Goal: Information Seeking & Learning: Understand process/instructions

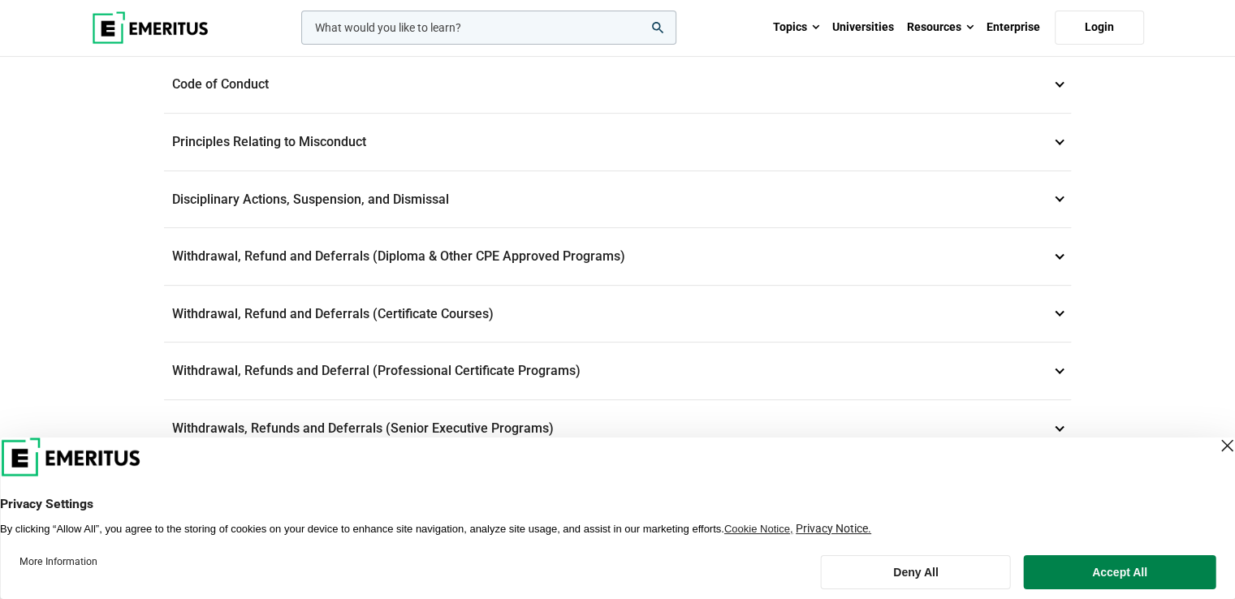
scroll to position [518, 0]
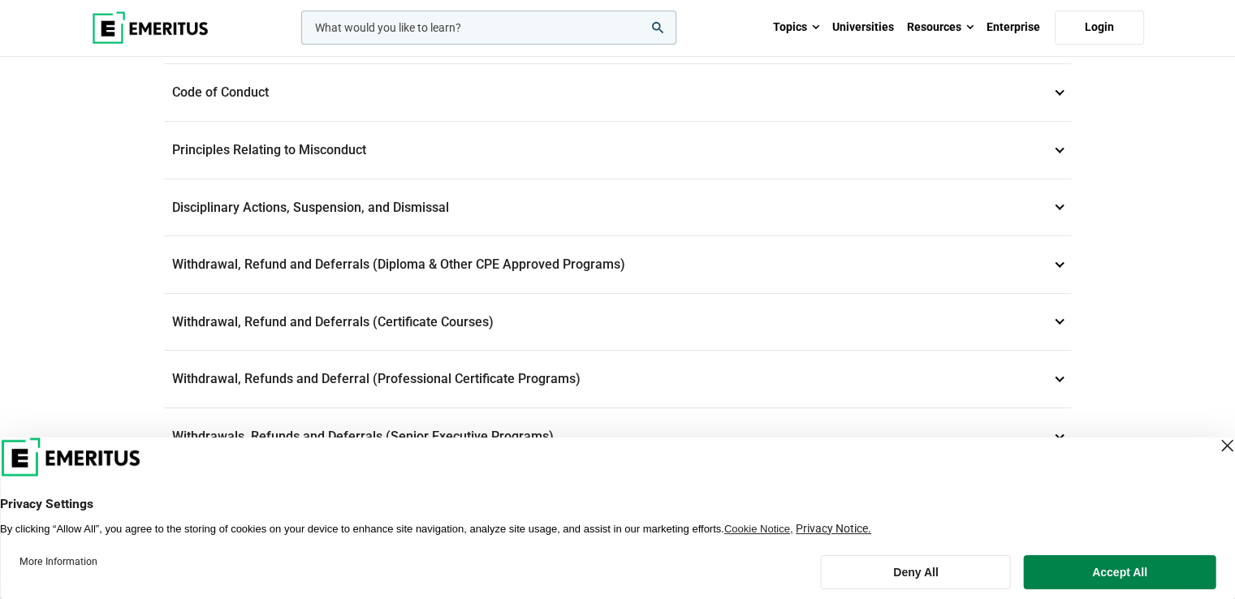
click at [1056, 89] on p "Code of Conduct 3" at bounding box center [617, 92] width 907 height 57
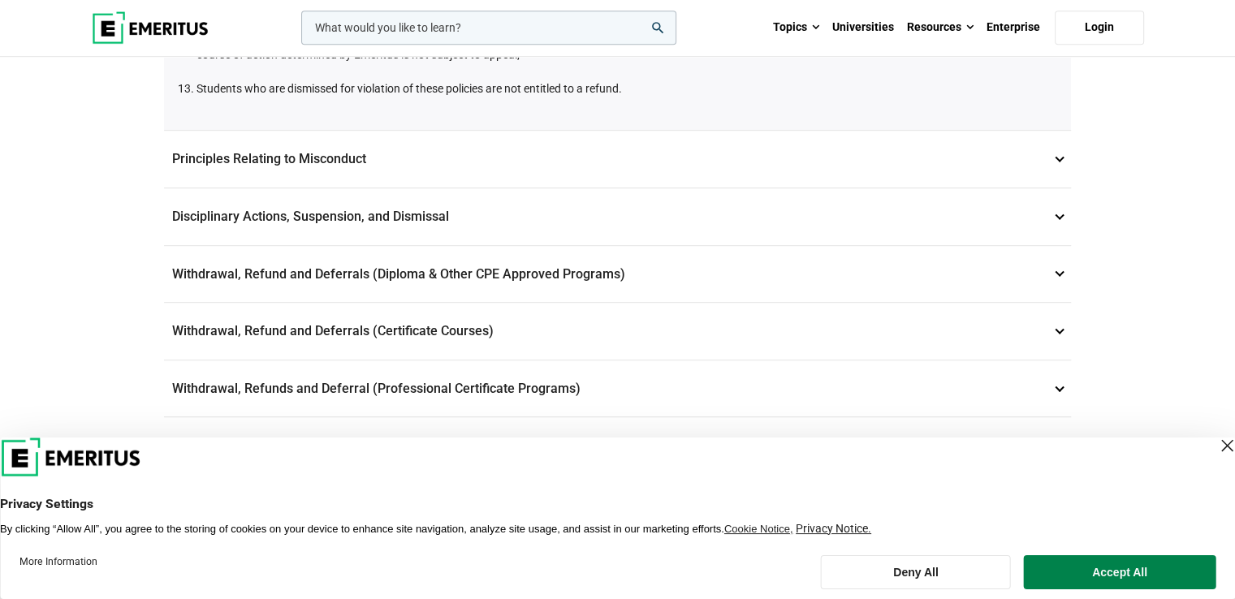
scroll to position [982, 0]
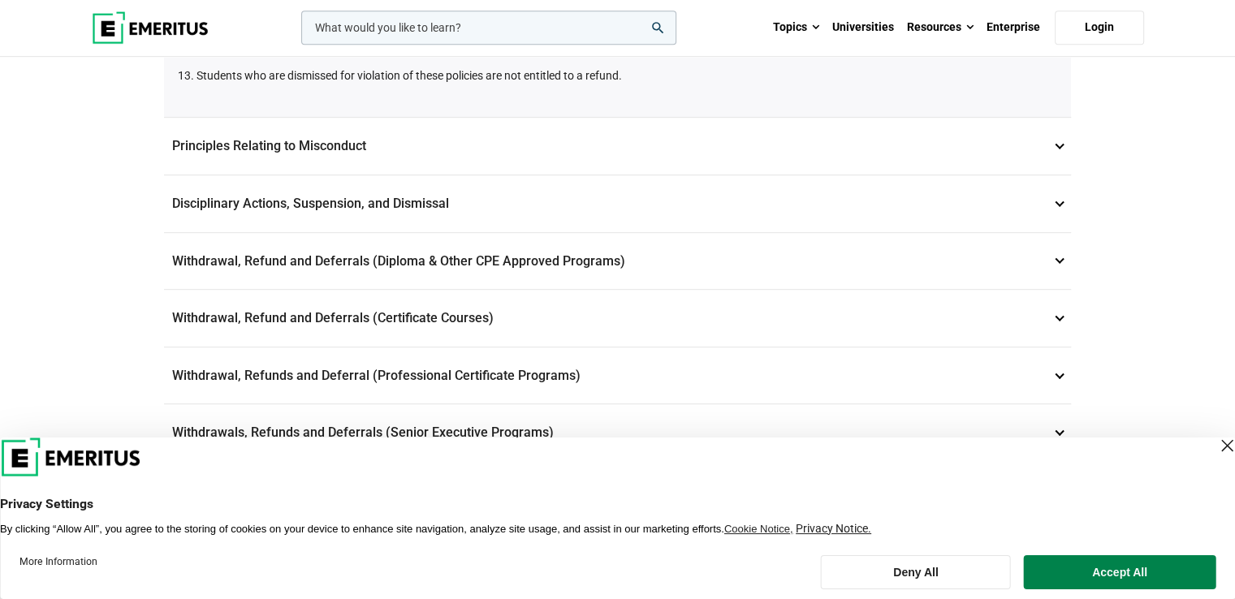
click at [1061, 309] on p "Withdrawal, Refund and Deferrals (Certificate Courses) 7" at bounding box center [617, 318] width 907 height 57
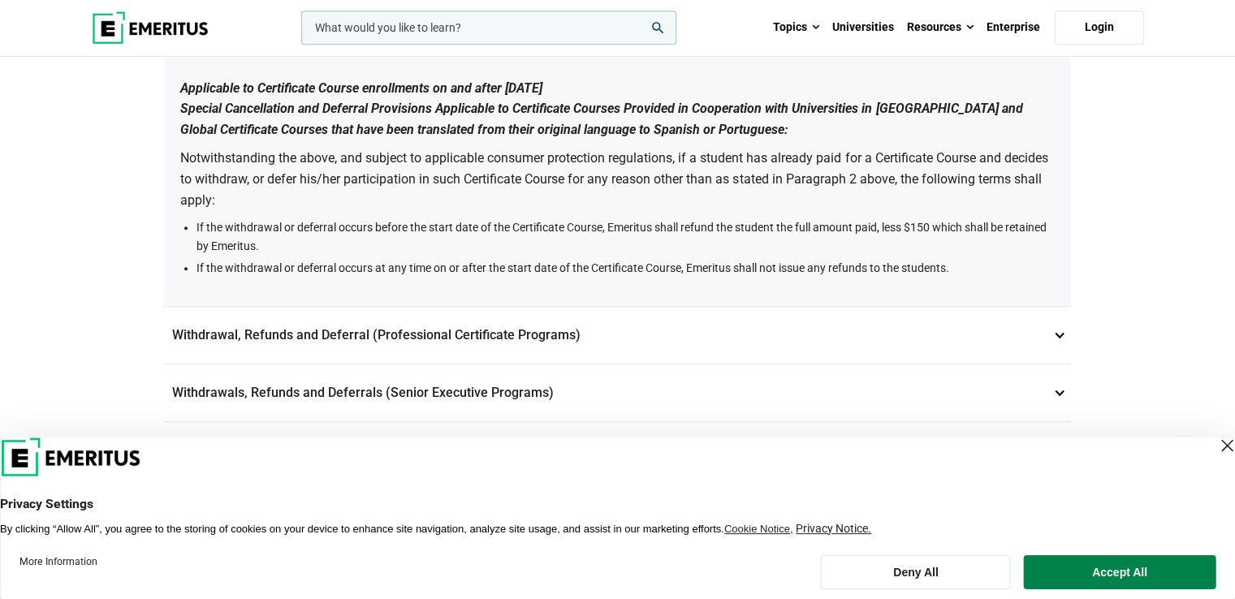
scroll to position [1381, 0]
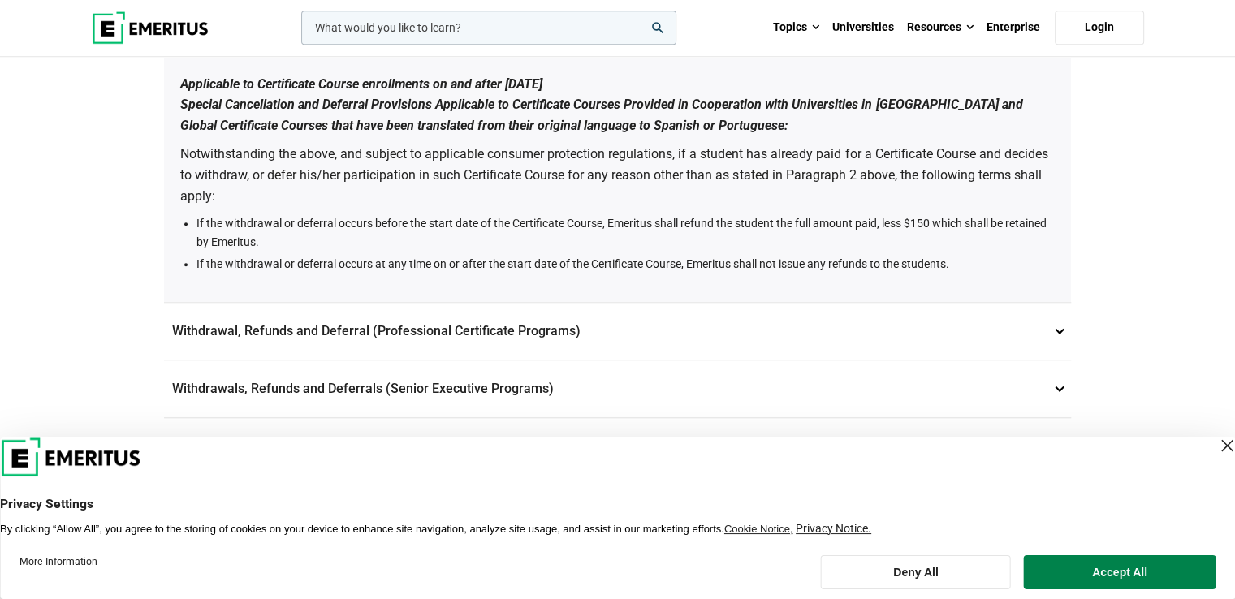
click at [1062, 339] on p "Withdrawal, Refunds and Deferral (Professional Certificate Programs) 8" at bounding box center [617, 331] width 907 height 57
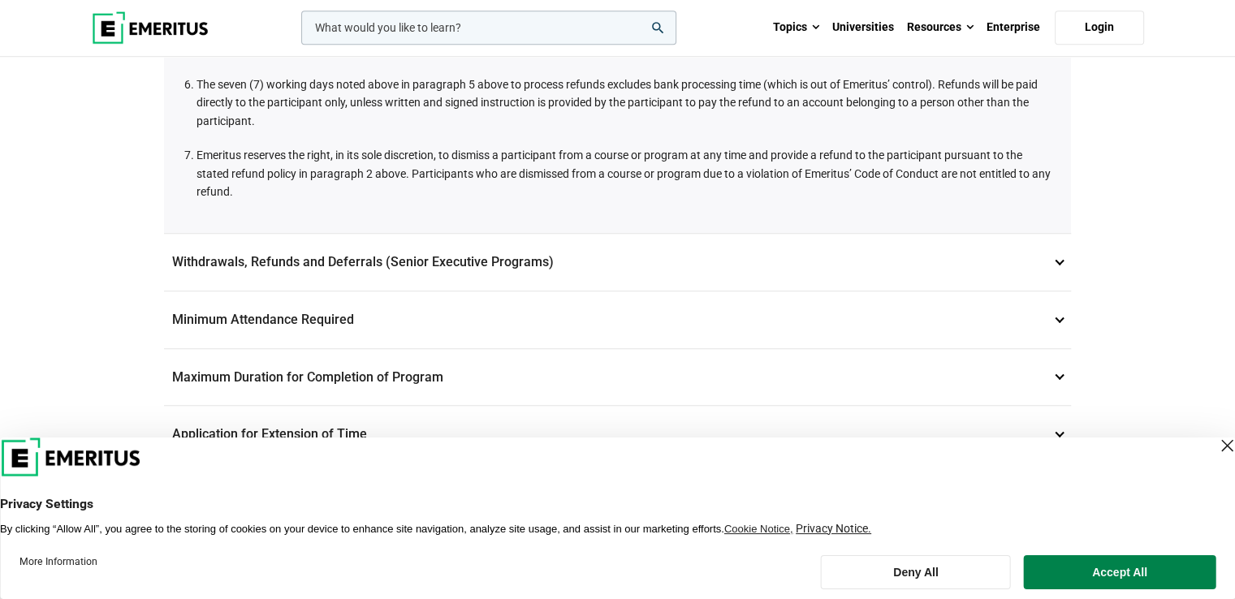
scroll to position [1264, 0]
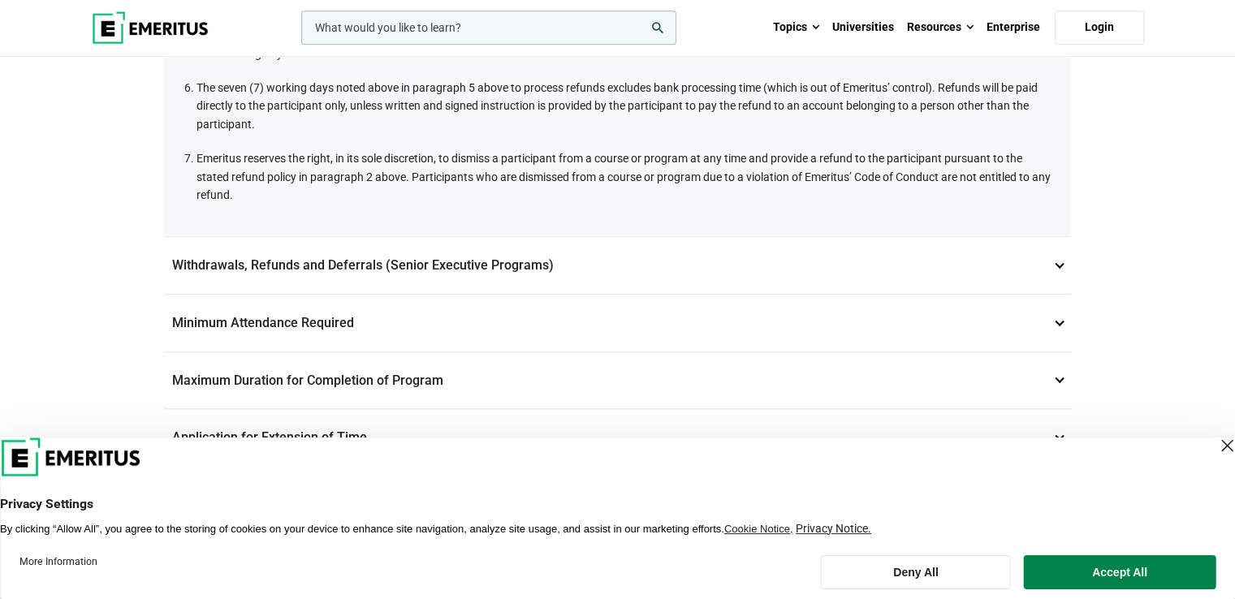
click at [1053, 253] on p "Withdrawals, Refunds and Deferrals (Senior Executive Programs) 9" at bounding box center [617, 265] width 907 height 57
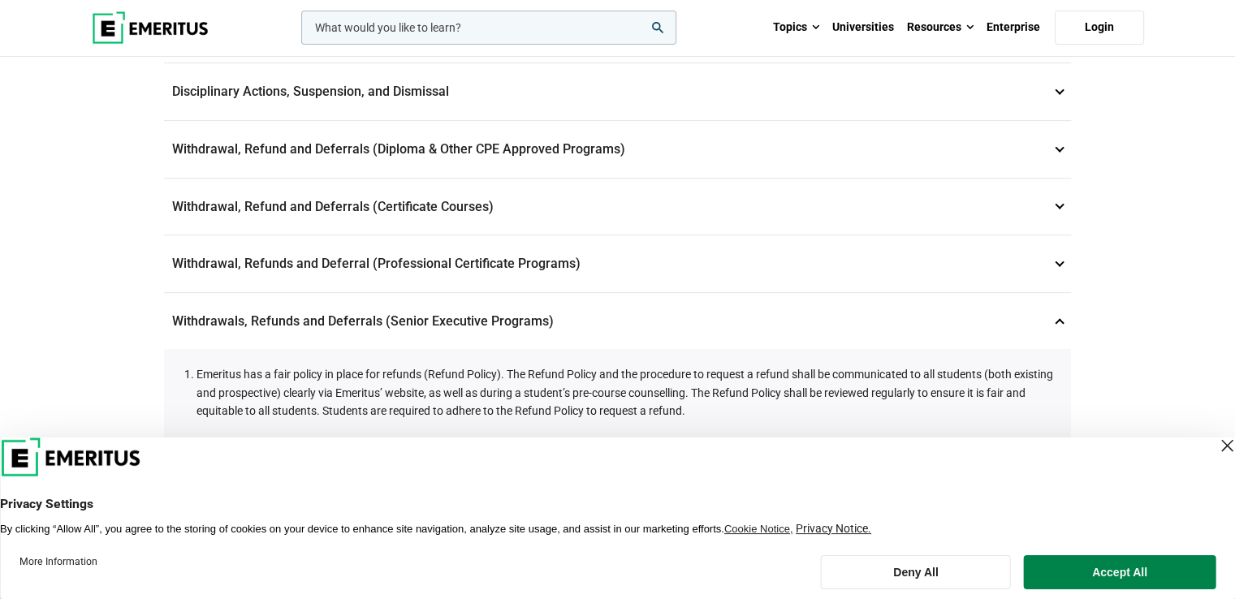
scroll to position [399, 0]
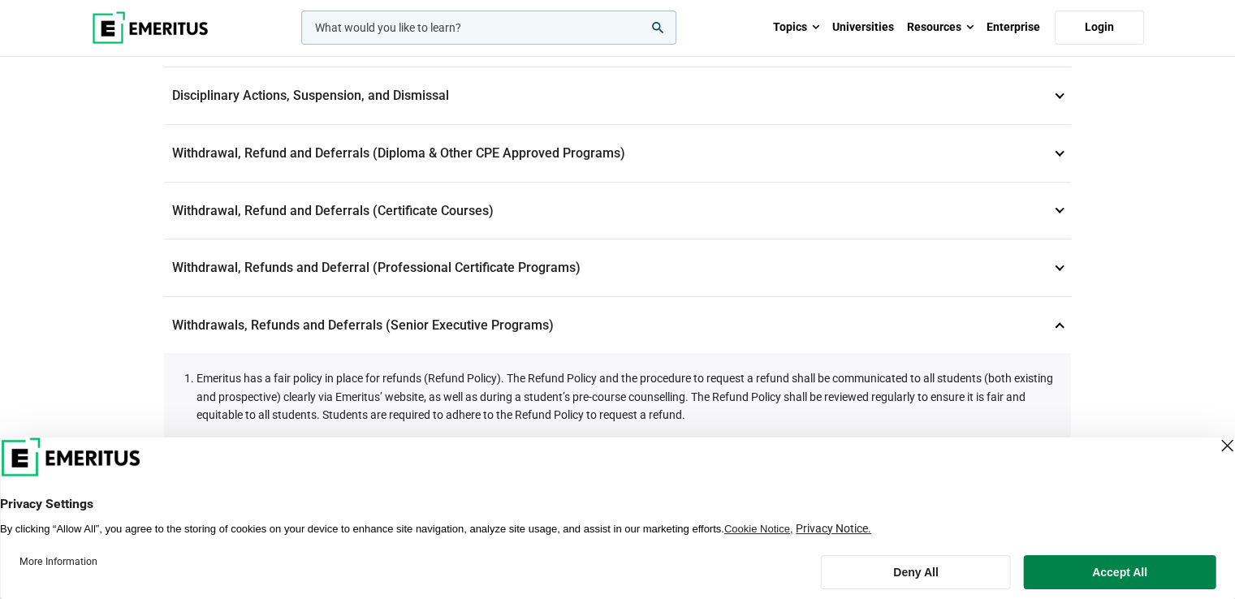
click at [534, 266] on p "Withdrawal, Refunds and Deferral (Professional Certificate Programs) 8" at bounding box center [617, 268] width 907 height 57
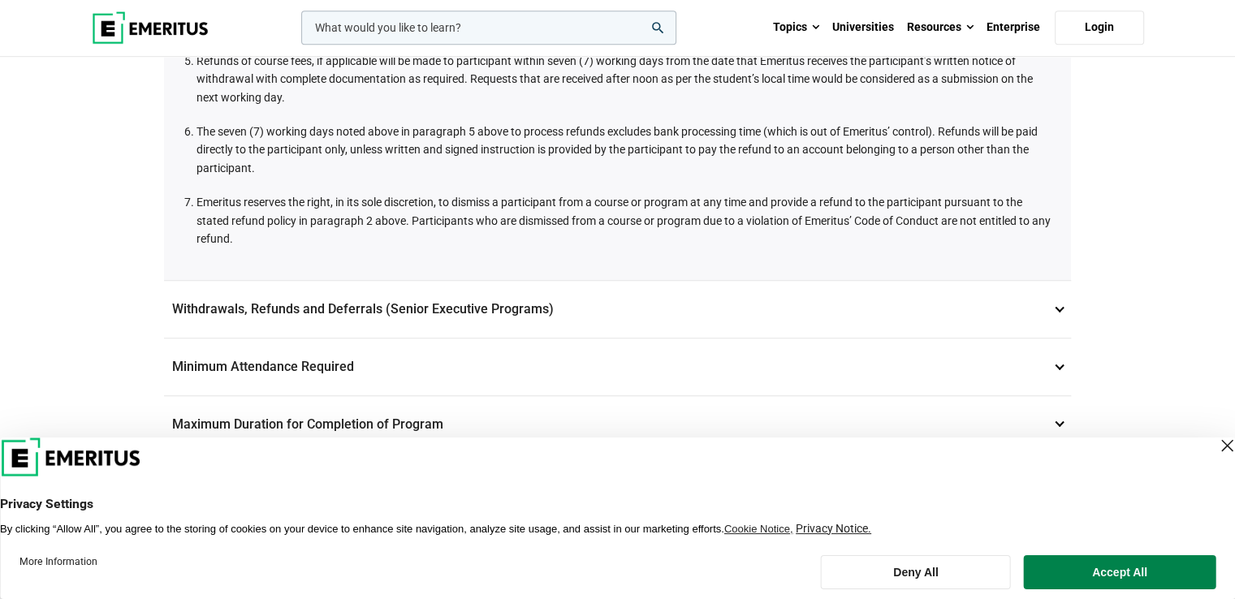
scroll to position [1224, 0]
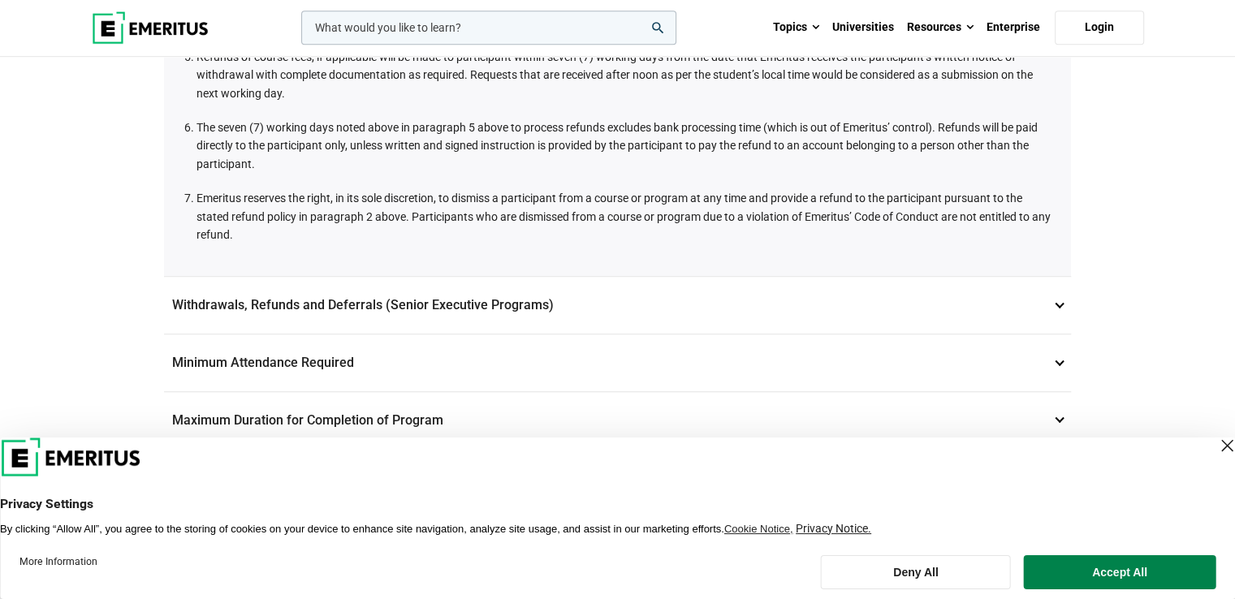
click at [1062, 294] on p "Withdrawals, Refunds and Deferrals (Senior Executive Programs) 9" at bounding box center [617, 305] width 907 height 57
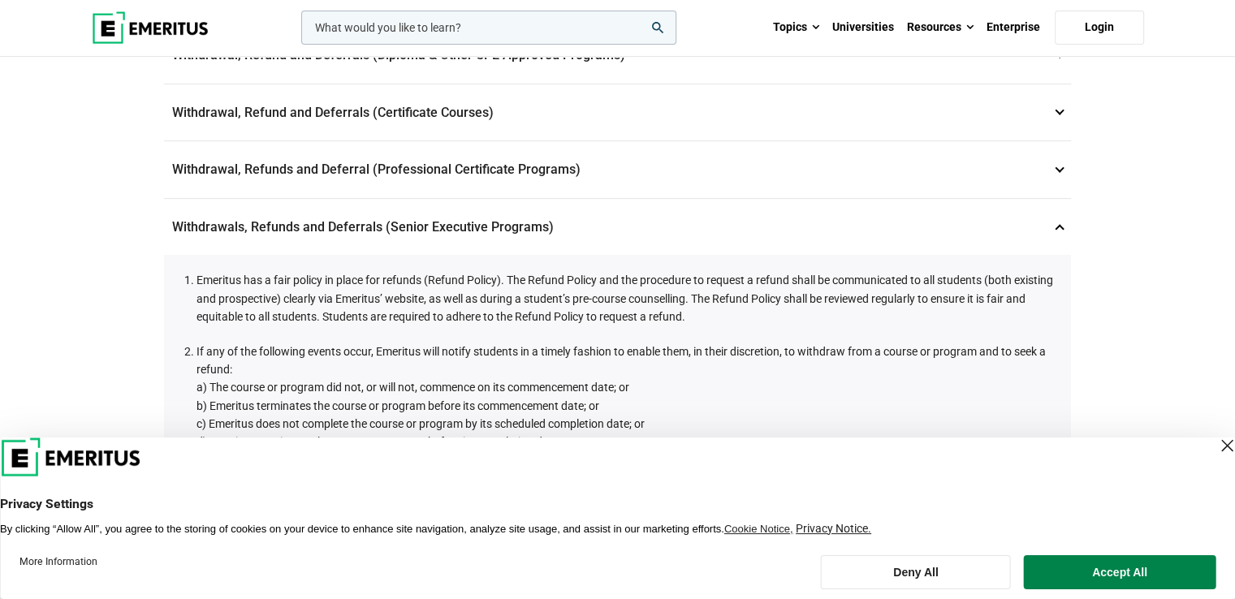
scroll to position [484, 0]
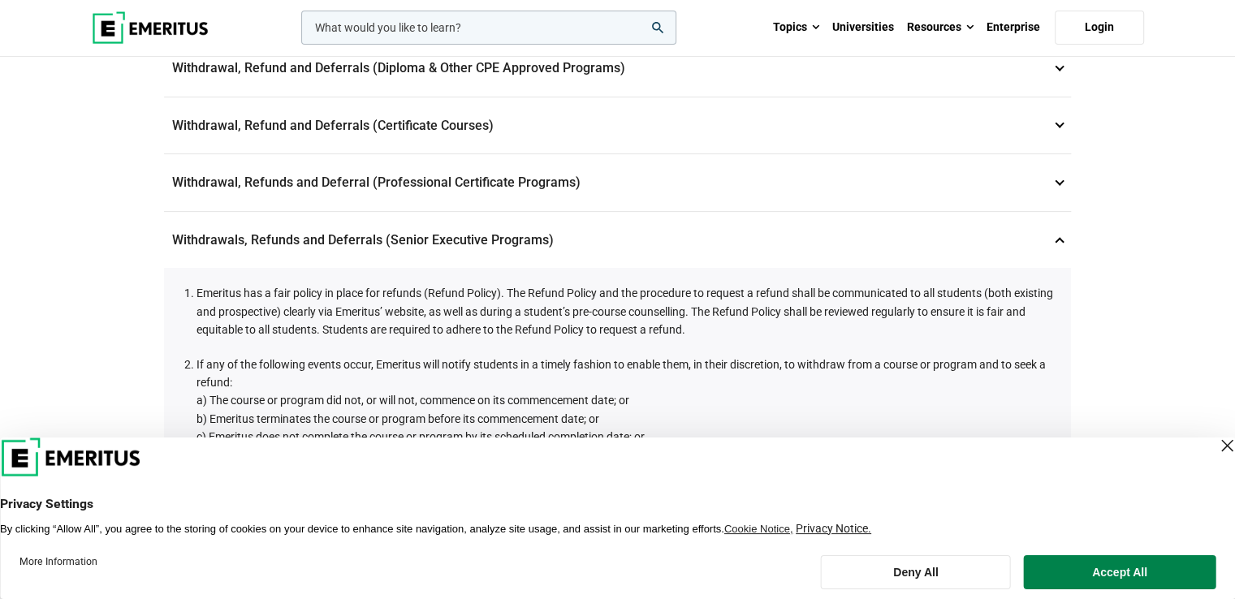
click at [1218, 72] on div "Student and Academic Policies Data Privacy 1 Emeritus is committed to maintaini…" at bounding box center [617, 601] width 1235 height 2055
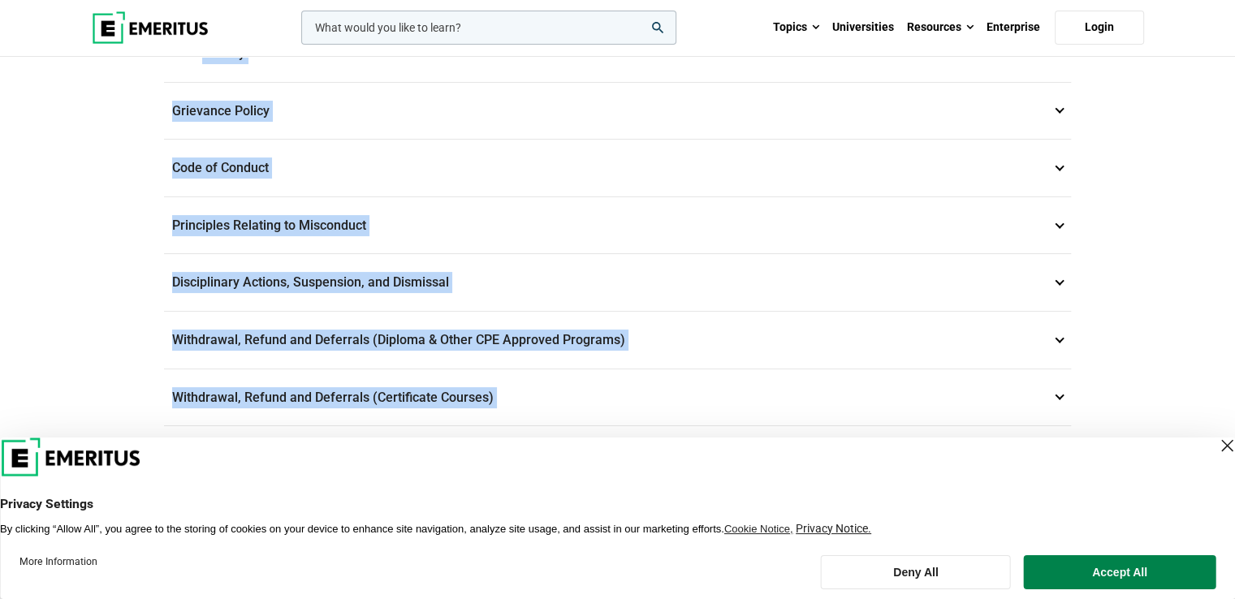
scroll to position [63, 0]
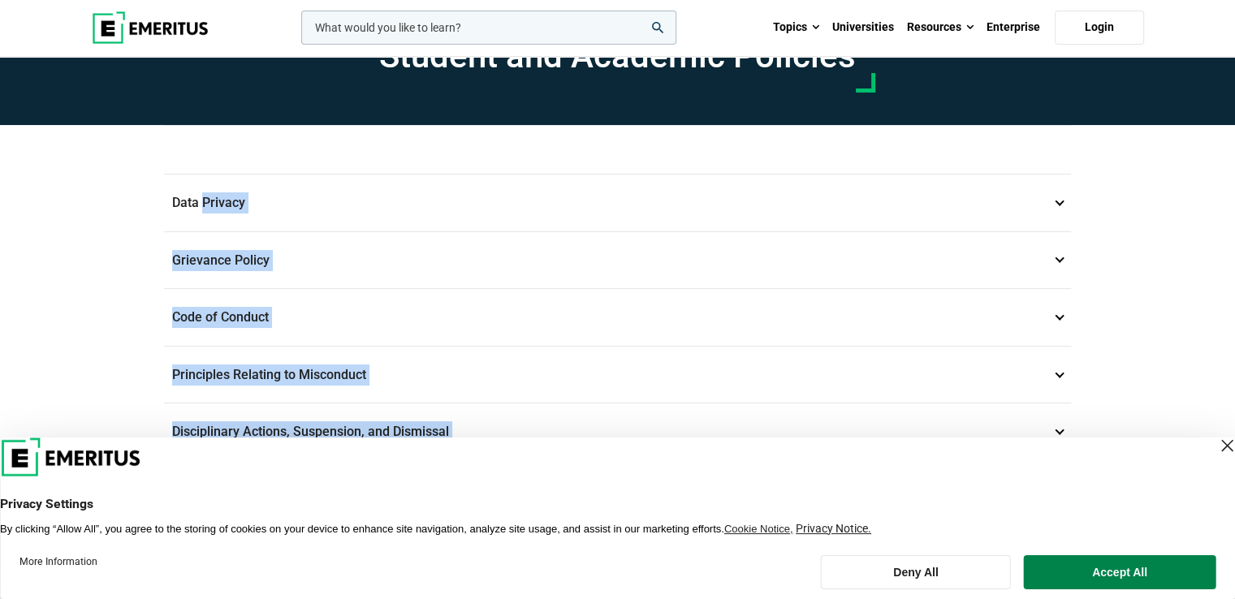
drag, startPoint x: 629, startPoint y: 379, endPoint x: 1241, endPoint y: 128, distance: 662.1
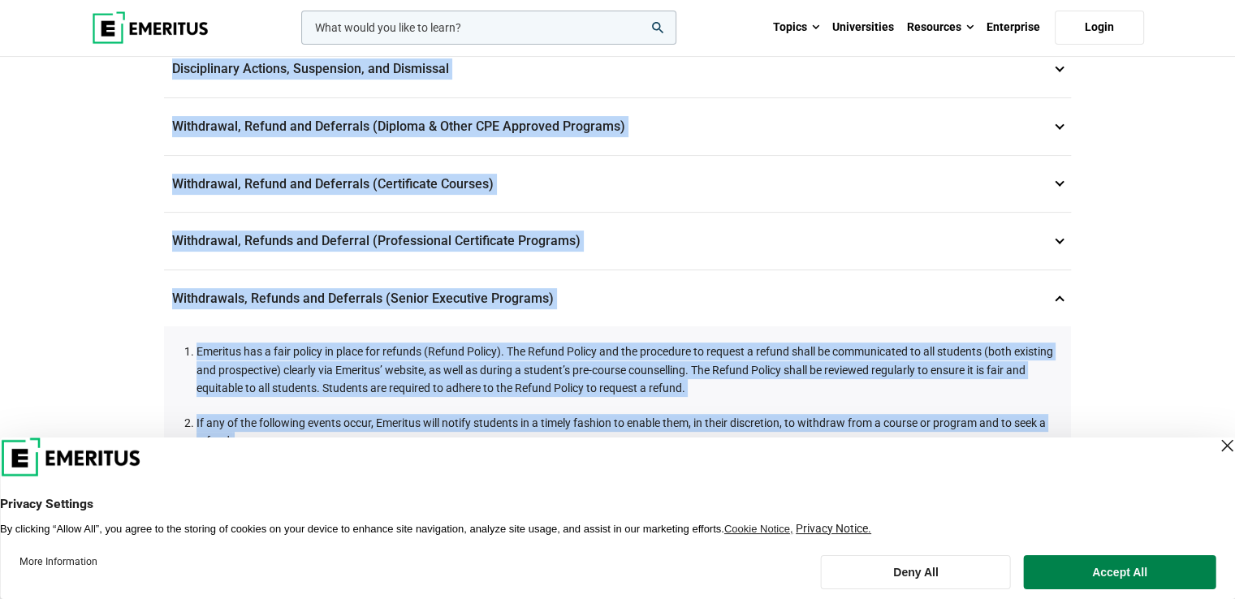
scroll to position [530, 0]
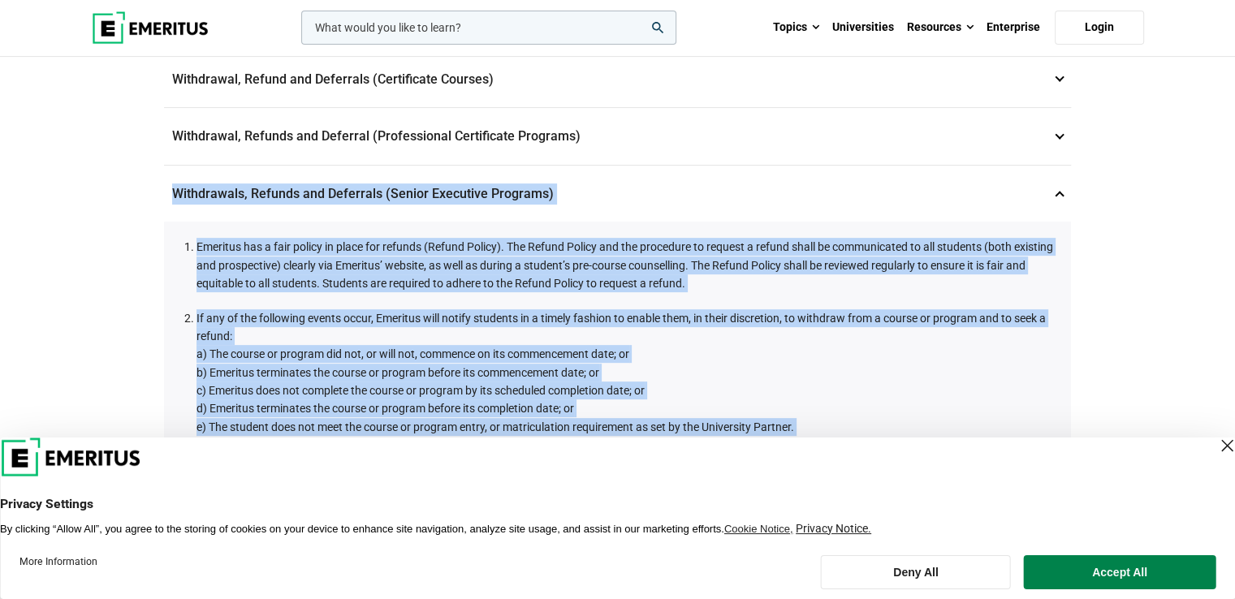
drag, startPoint x: 169, startPoint y: 183, endPoint x: 631, endPoint y: 426, distance: 522.0
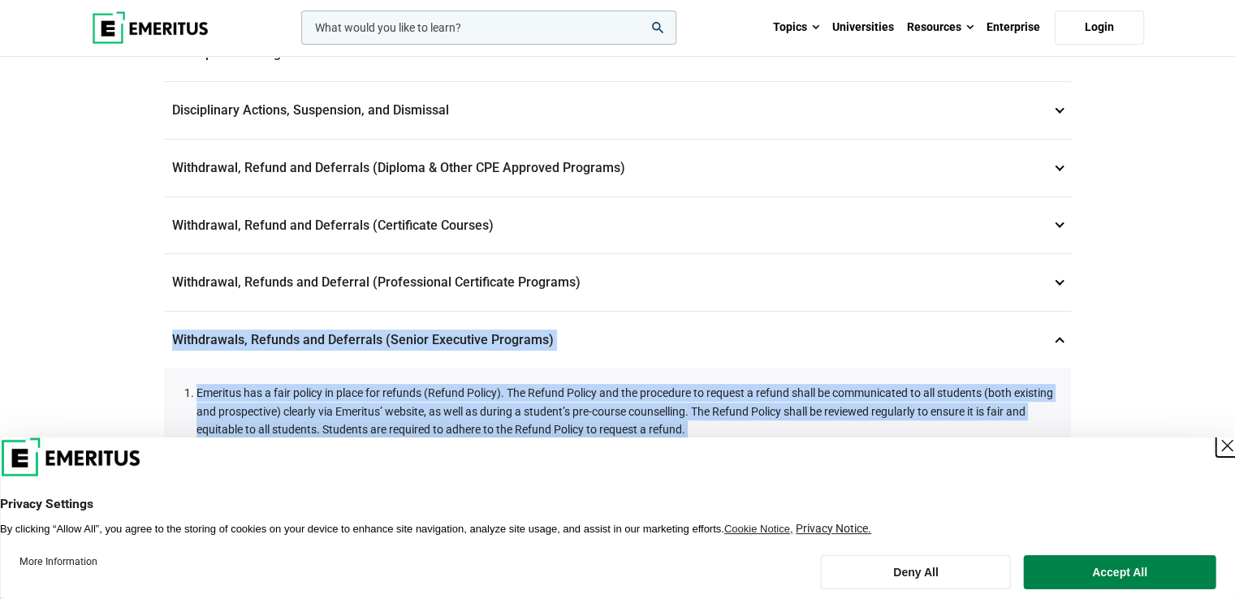
click at [1216, 441] on div "Close Layer" at bounding box center [1227, 445] width 23 height 23
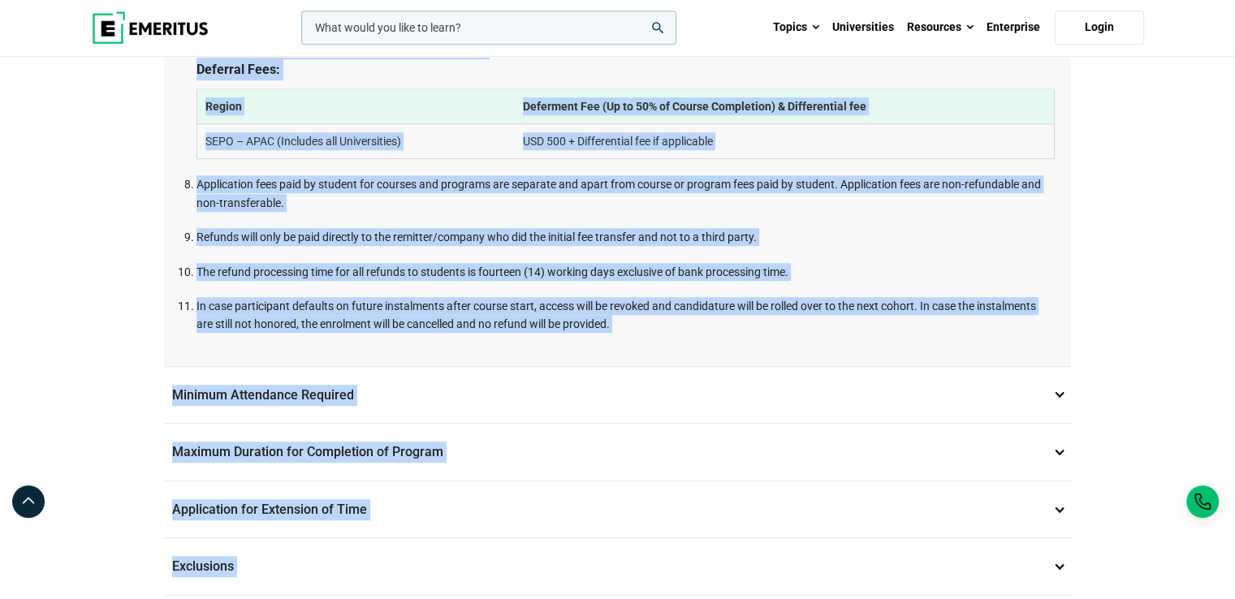
scroll to position [1203, 0]
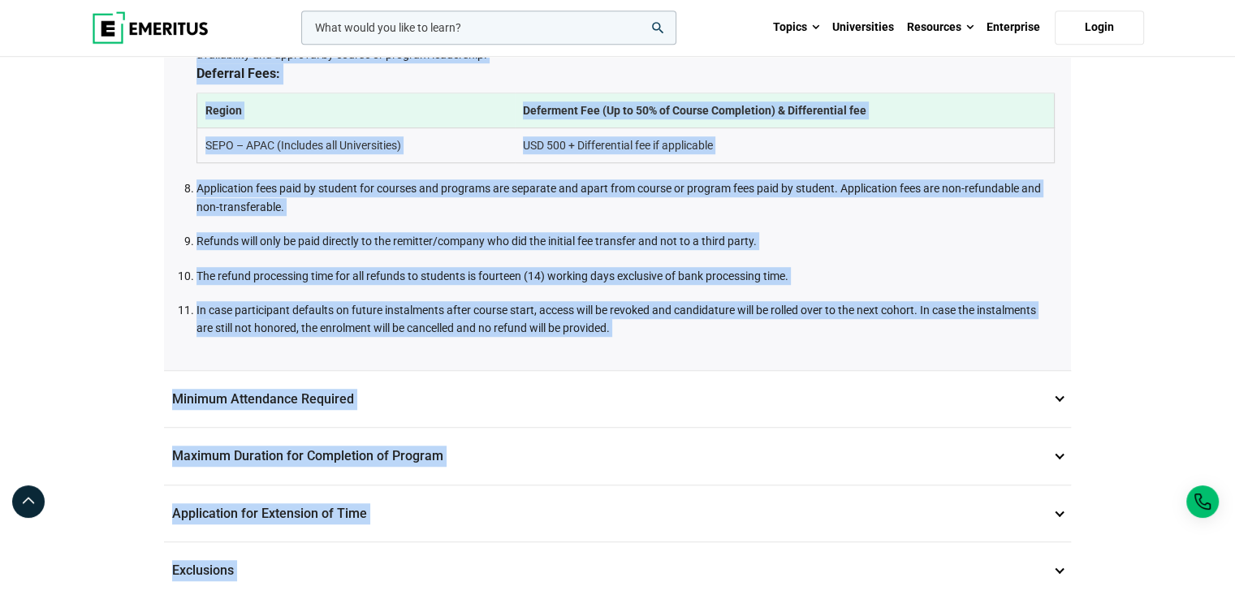
click at [672, 301] on li "In case participant defaults on future instalments after course start, access w…" at bounding box center [626, 319] width 858 height 37
click at [675, 303] on li "In case participant defaults on future instalments after course start, access w…" at bounding box center [626, 319] width 858 height 37
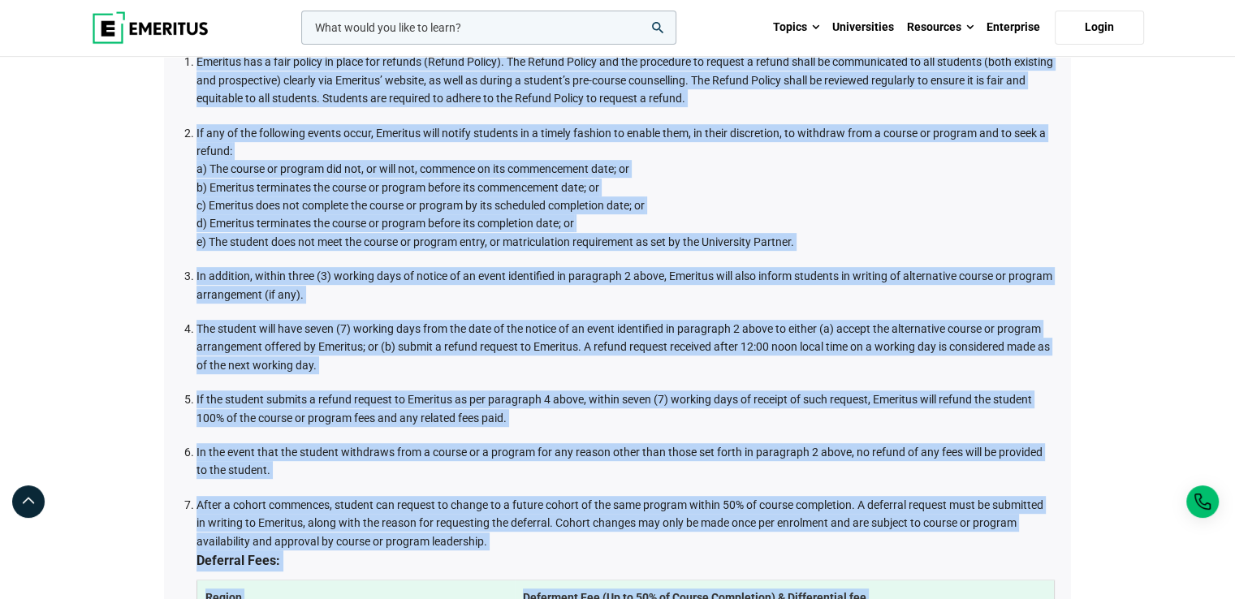
scroll to position [636, 0]
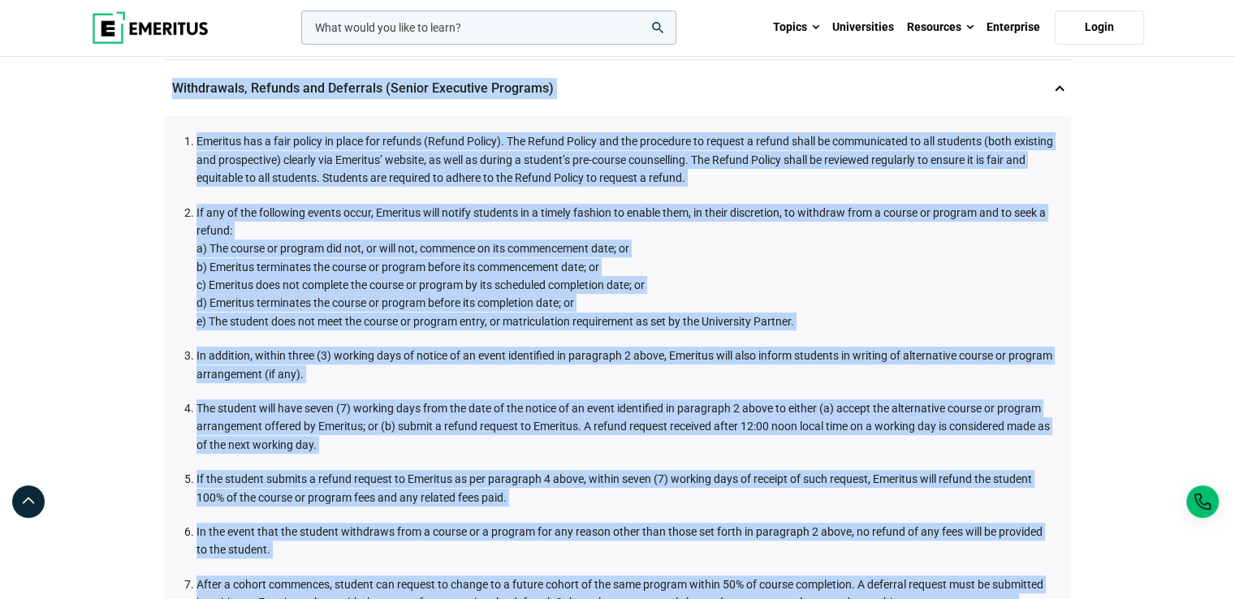
drag, startPoint x: 612, startPoint y: 322, endPoint x: 170, endPoint y: 90, distance: 499.5
click at [170, 90] on div "Withdrawals, Refunds and Deferrals (Senior Executive Programs) 9 Emeritus has a…" at bounding box center [617, 498] width 907 height 878
click at [1087, 36] on link "Login" at bounding box center [1099, 28] width 89 height 34
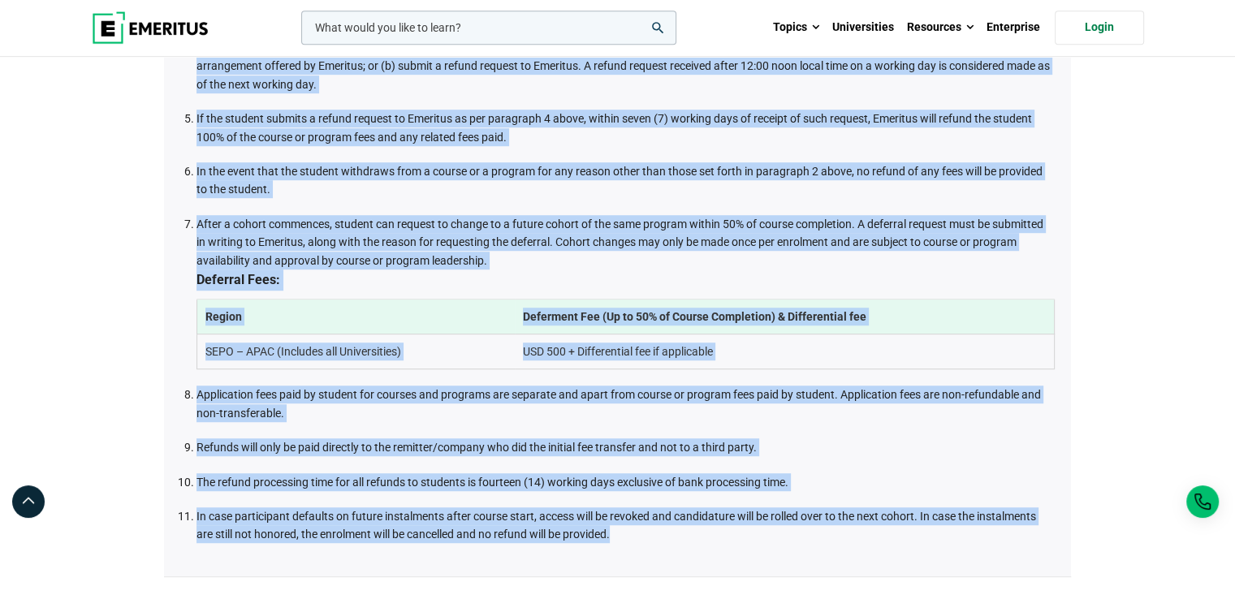
scroll to position [1000, 0]
